Goal: Task Accomplishment & Management: Manage account settings

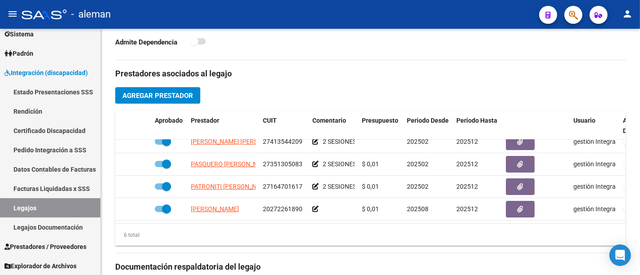
scroll to position [62, 0]
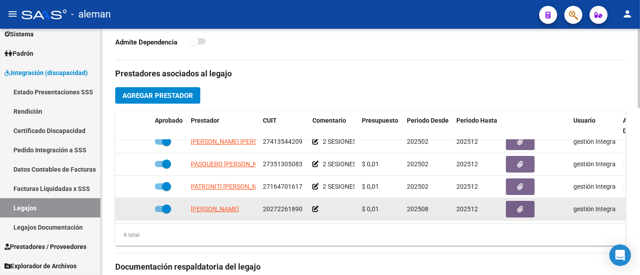
click at [315, 206] on icon at bounding box center [315, 209] width 6 height 6
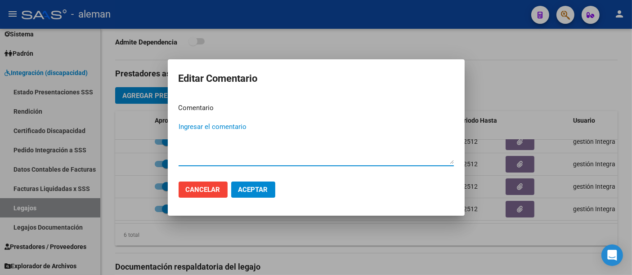
type textarea "s"
type textarea "2 SESIONES"
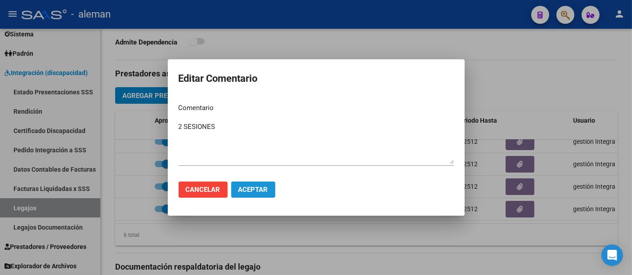
click at [248, 188] on span "Aceptar" at bounding box center [253, 190] width 30 height 8
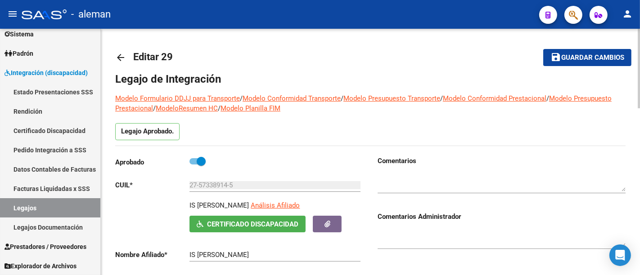
scroll to position [250, 0]
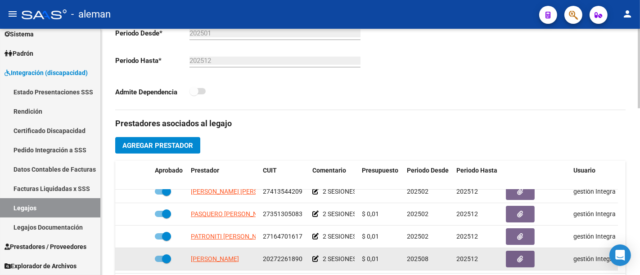
click at [316, 256] on icon at bounding box center [315, 259] width 6 height 6
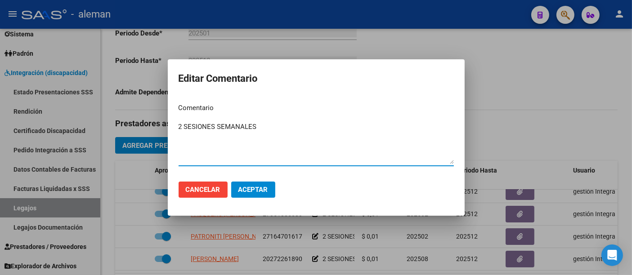
type textarea "2 SESIONES SEMANALES"
click at [255, 186] on span "Aceptar" at bounding box center [253, 190] width 30 height 8
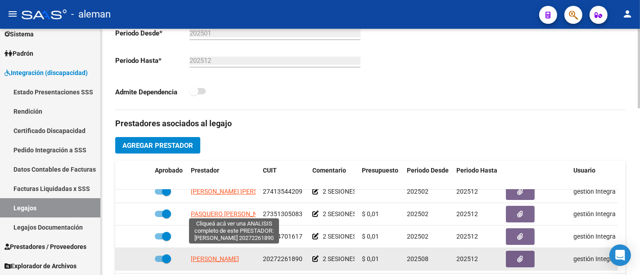
scroll to position [0, 22]
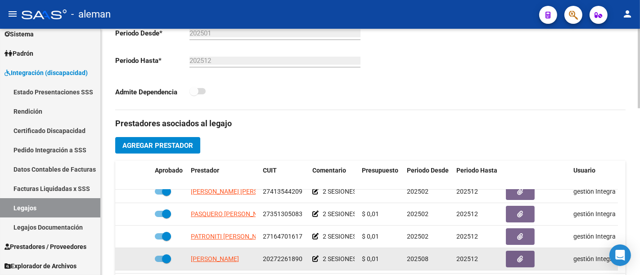
drag, startPoint x: 189, startPoint y: 254, endPoint x: 257, endPoint y: 254, distance: 68.4
click at [257, 254] on datatable-body-cell "ALVAREZ SEBASTIAN ANDRES" at bounding box center [223, 259] width 72 height 22
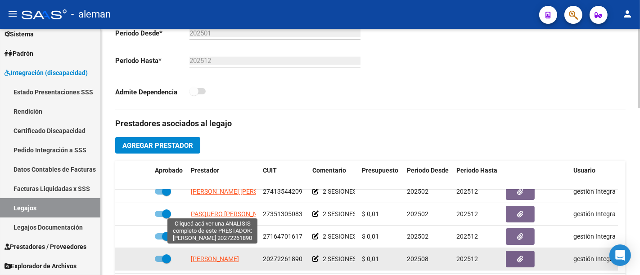
copy span "ALVAREZ SEBASTIAN ANDRES"
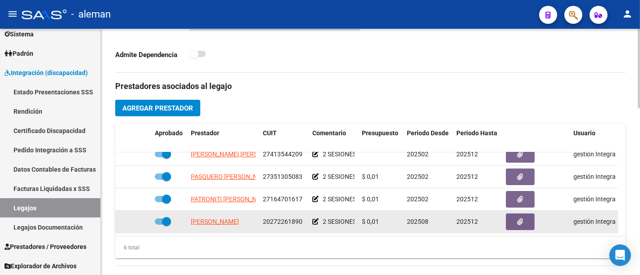
scroll to position [350, 0]
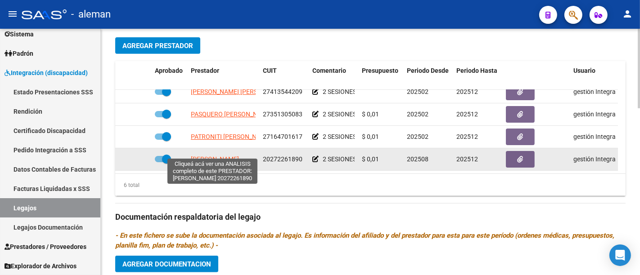
click at [220, 156] on span "ALVAREZ SEBASTIAN ANDRES" at bounding box center [215, 159] width 48 height 7
copy span "ALVAREZ SEBASTIAN ANDRES"
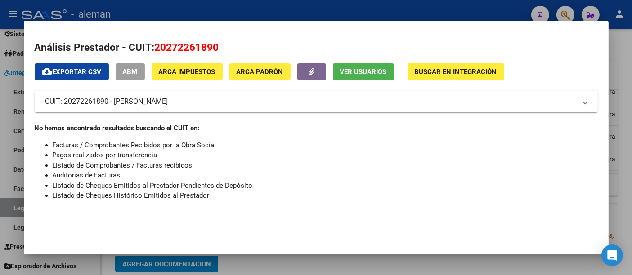
drag, startPoint x: 216, startPoint y: 104, endPoint x: 27, endPoint y: 104, distance: 188.5
click at [27, 104] on mat-dialog-content "Análisis Prestador - CUIT: 20272261890 cloud_download Exportar CSV ABM ARCA Imp…" at bounding box center [316, 124] width 585 height 187
copy mat-panel-title "CUIT: 20272261890 - ALVAREZ SEBASTIAN ANDRES"
click at [620, 65] on div at bounding box center [316, 137] width 632 height 275
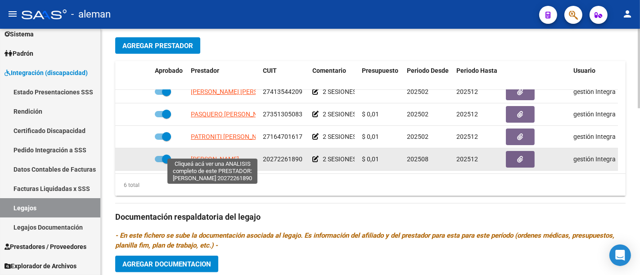
click at [213, 156] on span "ALVAREZ SEBASTIAN ANDRES" at bounding box center [215, 159] width 48 height 7
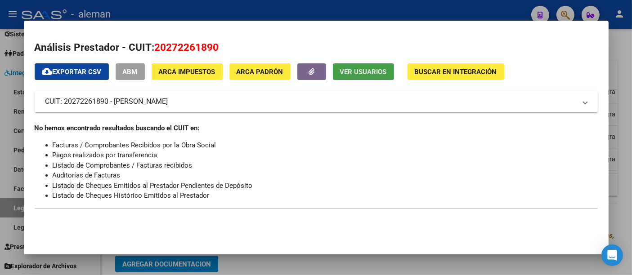
click at [359, 69] on span "Ver Usuarios" at bounding box center [363, 72] width 47 height 8
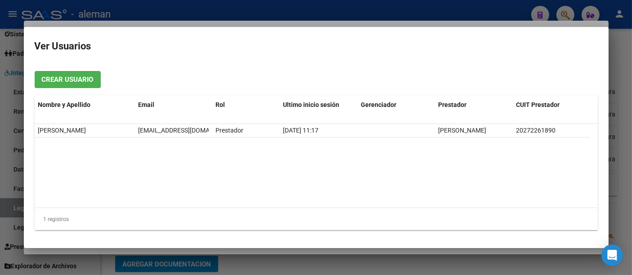
click at [622, 133] on div at bounding box center [316, 137] width 632 height 275
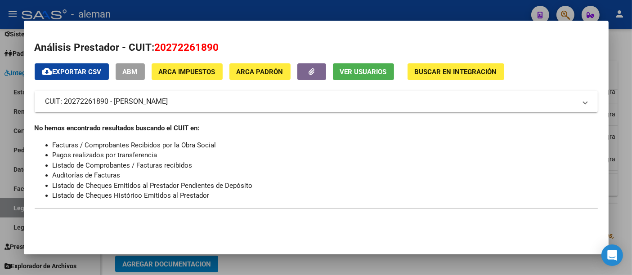
click at [622, 133] on div at bounding box center [316, 137] width 632 height 275
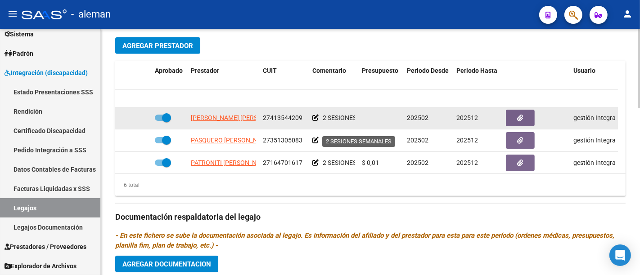
scroll to position [0, 0]
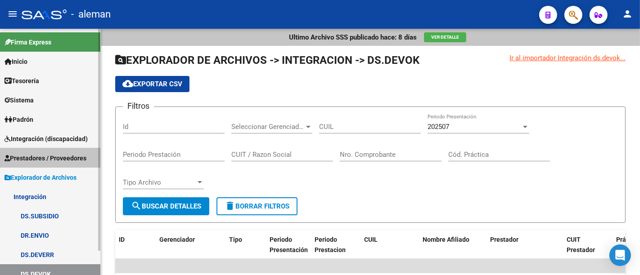
click at [45, 156] on span "Prestadores / Proveedores" at bounding box center [45, 158] width 82 height 10
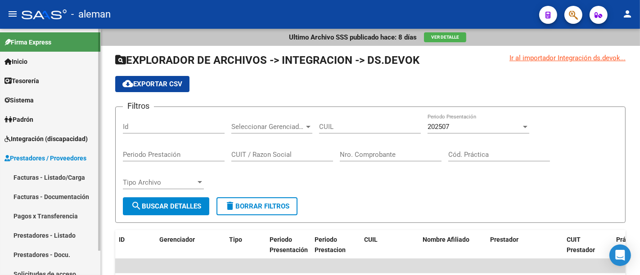
click at [36, 145] on link "Integración (discapacidad)" at bounding box center [50, 138] width 100 height 19
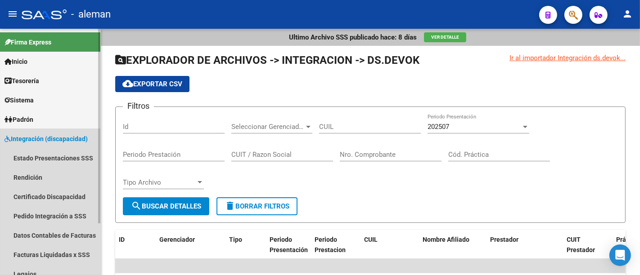
click at [36, 145] on link "Integración (discapacidad)" at bounding box center [50, 138] width 100 height 19
